Goal: Information Seeking & Learning: Learn about a topic

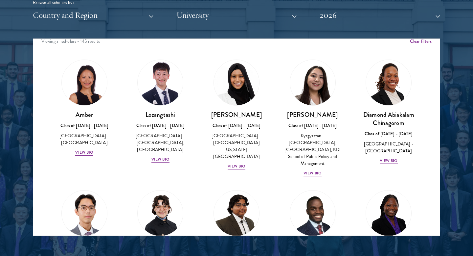
scroll to position [10, 0]
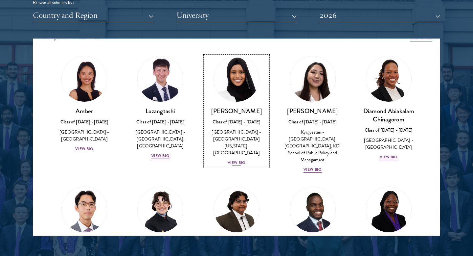
click at [238, 159] on div "View Bio" at bounding box center [237, 162] width 18 height 6
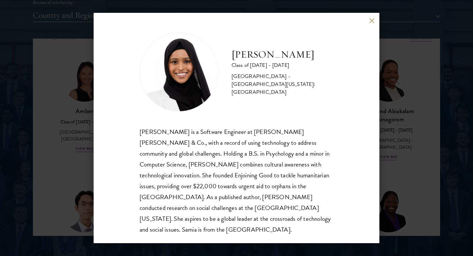
scroll to position [1, 0]
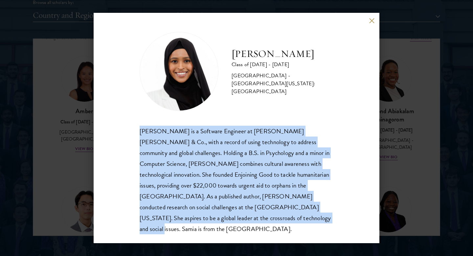
drag, startPoint x: 189, startPoint y: 217, endPoint x: 134, endPoint y: 130, distance: 103.2
click at [134, 130] on div "[PERSON_NAME] Class of [DATE] - [DATE] [GEOGRAPHIC_DATA] - [GEOGRAPHIC_DATA][US…" at bounding box center [237, 128] width 286 height 230
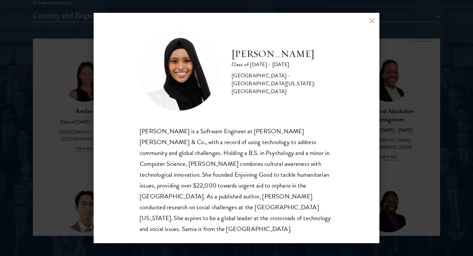
click at [55, 149] on div "[PERSON_NAME] Class of [DATE] - [DATE] [GEOGRAPHIC_DATA] - [GEOGRAPHIC_DATA][US…" at bounding box center [236, 128] width 473 height 256
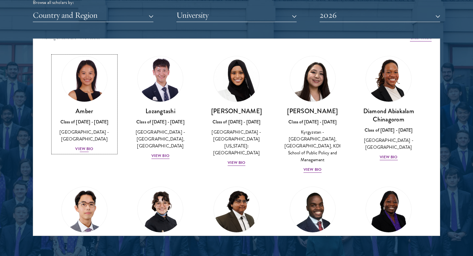
click at [86, 146] on div "View Bio" at bounding box center [84, 149] width 18 height 6
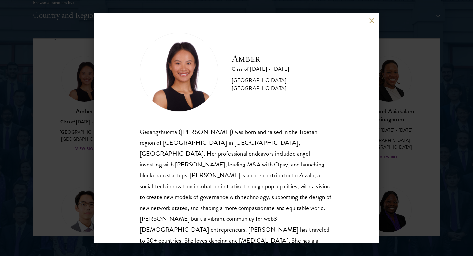
click at [64, 151] on div "Amber Class of [DATE] - [DATE] [GEOGRAPHIC_DATA] - [GEOGRAPHIC_DATA] Gesangzhuo…" at bounding box center [236, 128] width 473 height 256
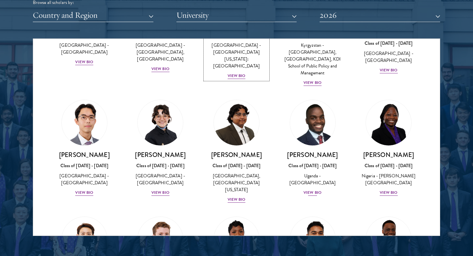
scroll to position [105, 0]
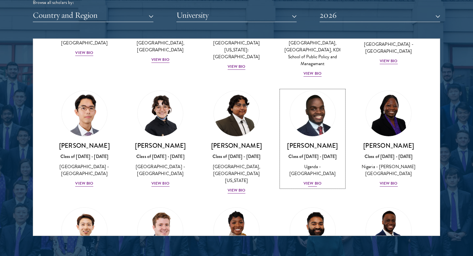
click at [313, 180] on div "View Bio" at bounding box center [313, 183] width 18 height 6
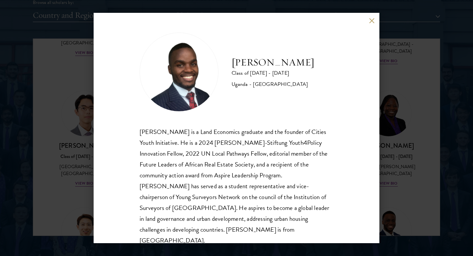
scroll to position [12, 0]
